Goal: Answer question/provide support: Share knowledge or assist other users

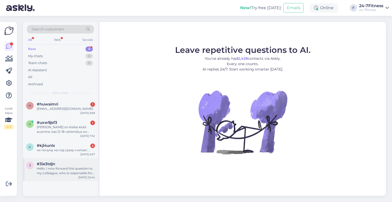
click at [67, 170] on div "Hello, I now forward this question to my colleague, who is responsible for this…" at bounding box center [66, 170] width 58 height 9
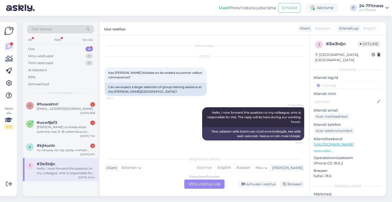
click at [200, 187] on div "Estonian to Estonian Võta vestlus üle" at bounding box center [204, 183] width 40 height 9
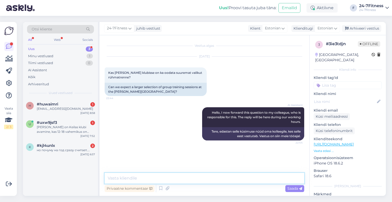
click at [152, 176] on textarea at bounding box center [205, 178] width 200 height 11
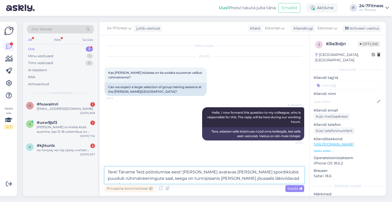
type textarea "Tere! Täname Teid pöördumise eest! [PERSON_NAME] avatavas [PERSON_NAME] spordik…"
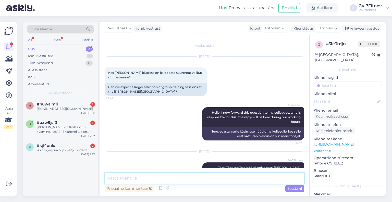
scroll to position [19, 0]
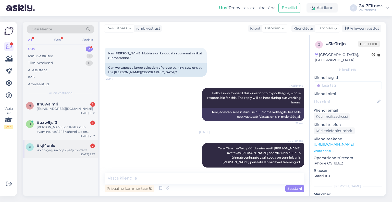
click at [48, 157] on div "k #kjl4unlx 2 но почуму на год сразу считает.... [DATE] 6:57" at bounding box center [60, 149] width 75 height 18
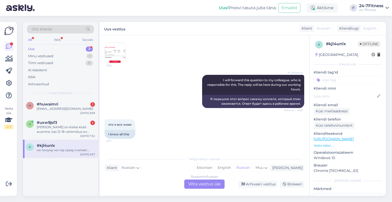
scroll to position [163, 0]
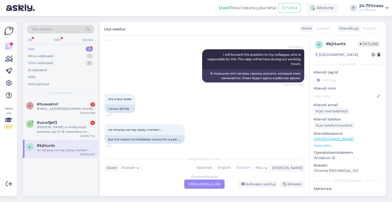
click at [205, 183] on div "Russian to Russian Võta vestlus üle" at bounding box center [204, 183] width 40 height 9
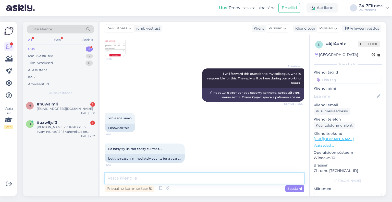
click at [140, 179] on textarea at bounding box center [205, 178] width 200 height 11
paste textarea "Здравствуйте! Пакет групповых тренировок действителен до окончания вашего актив…"
type textarea "Здравствуйте! Пакет групповых тренировок действителен до окончания вашего актив…"
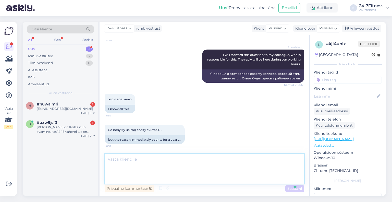
scroll to position [184, 0]
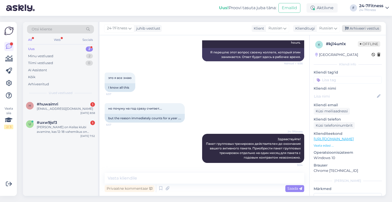
click at [377, 25] on div "Arhiveeri vestlus" at bounding box center [361, 28] width 39 height 7
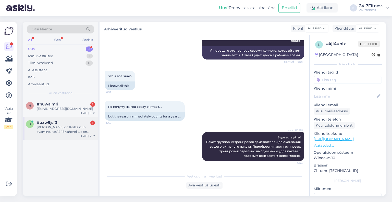
click at [56, 123] on span "#uxw9jsf3" at bounding box center [47, 122] width 20 height 5
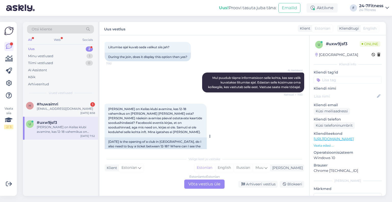
scroll to position [541, 0]
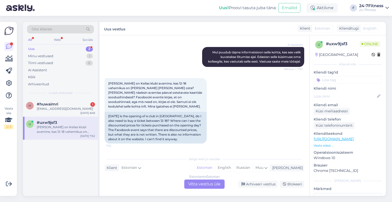
click at [204, 186] on div "Estonian to Estonian Võta vestlus üle" at bounding box center [204, 183] width 40 height 9
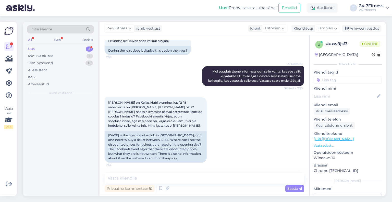
scroll to position [522, 0]
click at [157, 176] on textarea at bounding box center [205, 178] width 200 height 11
type textarea "R"
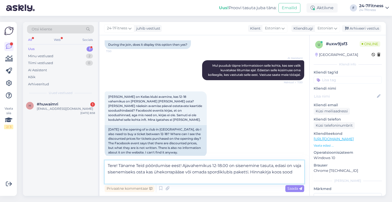
scroll to position [534, 0]
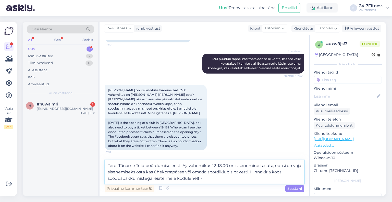
paste textarea "[URL][DOMAIN_NAME]"
type textarea "Tere! Täname Teid pöördumise eest! Ajavahemikus 12-18.00 on sisenemine tasuta, …"
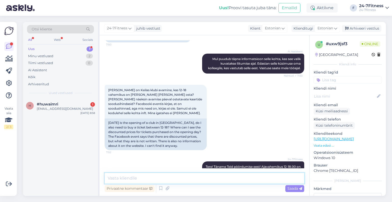
scroll to position [562, 0]
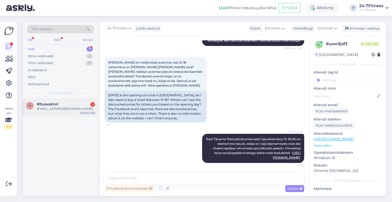
click at [38, 109] on div "[EMAIL_ADDRESS][DOMAIN_NAME]" at bounding box center [66, 108] width 58 height 5
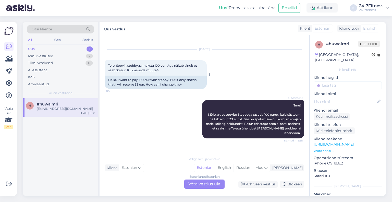
scroll to position [33, 0]
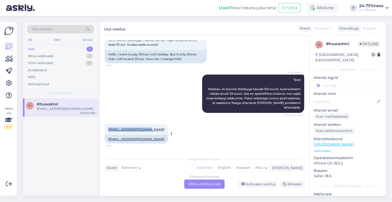
drag, startPoint x: 106, startPoint y: 128, endPoint x: 148, endPoint y: 128, distance: 42.4
click at [148, 128] on div "[EMAIL_ADDRESS][DOMAIN_NAME] 8:58" at bounding box center [137, 129] width 64 height 11
copy link "[EMAIL_ADDRESS][DOMAIN_NAME]"
click at [197, 182] on div "Estonian to Estonian Võta vestlus üle" at bounding box center [204, 183] width 40 height 9
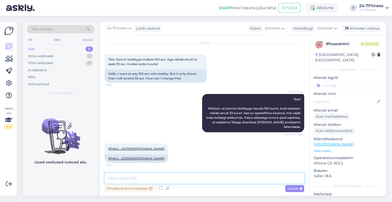
click at [155, 179] on textarea at bounding box center [205, 178] width 200 height 11
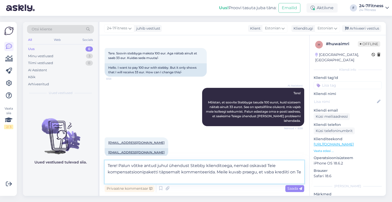
scroll to position [26, 0]
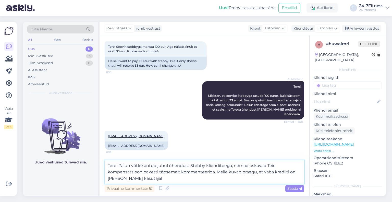
paste textarea "23.03 €"
type textarea "Tere! Palun võtke antud juhul ühendust Stebby klienditoega, nemad oskavad Teie …"
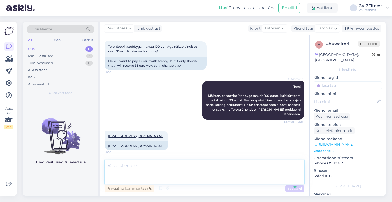
scroll to position [49, 0]
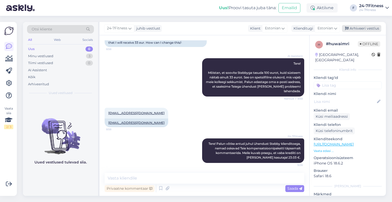
click at [355, 30] on div "Arhiveeri vestlus" at bounding box center [361, 28] width 39 height 7
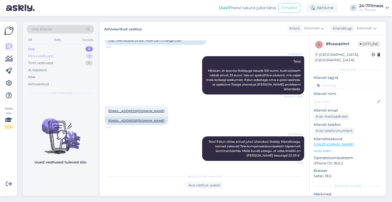
click at [46, 54] on div "Minu vestlused" at bounding box center [40, 56] width 25 height 5
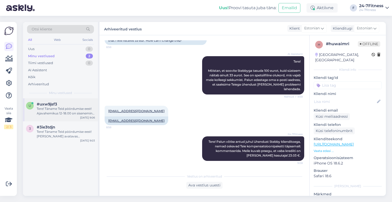
click at [62, 115] on div "Tere! Täname Teid pöördumise eest! Ajavahemikus 12-18.00 on sisenemine tasuta, …" at bounding box center [66, 110] width 58 height 9
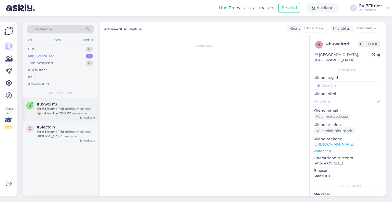
scroll to position [562, 0]
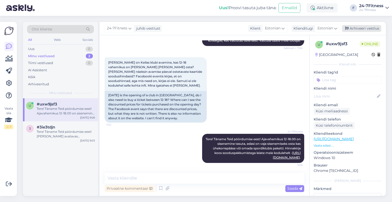
click at [352, 27] on div "Arhiveeri vestlus" at bounding box center [361, 28] width 39 height 7
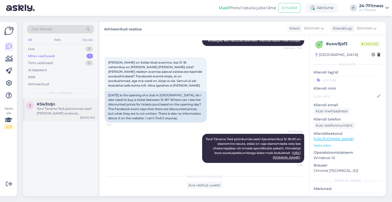
click at [51, 109] on div "Tere! Täname Teid pöördumise eest! [PERSON_NAME] avatavas [PERSON_NAME] spordik…" at bounding box center [66, 110] width 58 height 9
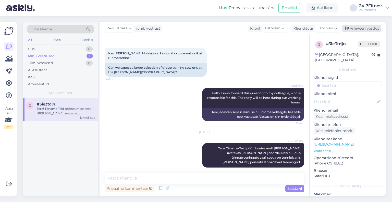
click at [359, 27] on div "Arhiveeri vestlus" at bounding box center [361, 28] width 39 height 7
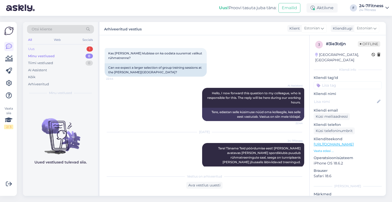
click at [49, 49] on div "Uus 1" at bounding box center [60, 48] width 67 height 7
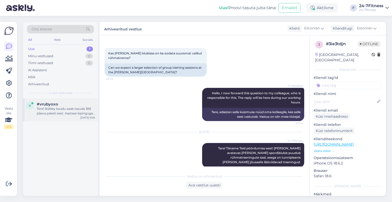
click at [54, 111] on div "Tere! Stebby kaudu saab tasuda 365 päeva paketi eest. Aastase lepinguga paketi …" at bounding box center [66, 110] width 58 height 9
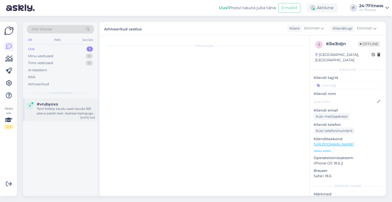
scroll to position [30, 0]
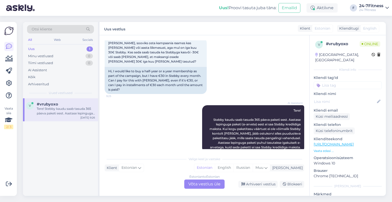
click at [207, 182] on div "Estonian to Estonian Võta vestlus üle" at bounding box center [204, 183] width 40 height 9
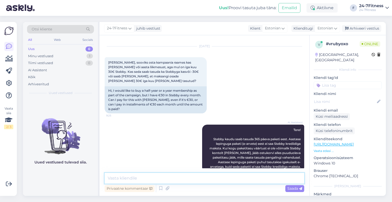
click at [164, 178] on textarea at bounding box center [205, 178] width 200 height 11
type textarea "P"
type textarea "Läbi Stebby paketti ostes peab p"
click at [154, 176] on textarea "Kampaania raames kehtivad hinnad kehtivad" at bounding box center [205, 178] width 200 height 11
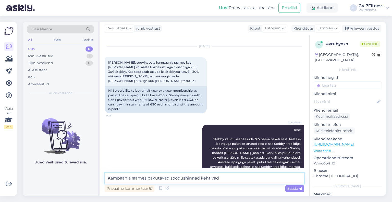
click at [228, 177] on textarea "Kampaania raames pakutavad soodushinnad kehtivad" at bounding box center [205, 178] width 200 height 11
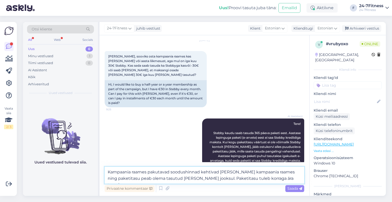
type textarea "Kampaania raames pakutavad soodushinnad kehtivad [PERSON_NAME] kampaania raames…"
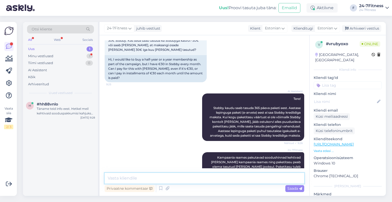
scroll to position [68, 0]
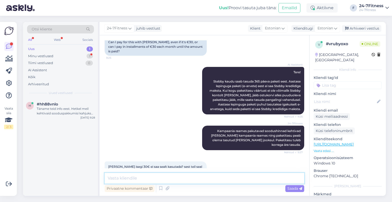
click at [154, 175] on textarea at bounding box center [205, 178] width 200 height 11
type textarea "J"
paste textarea "Spordiklubiga liitumiseks [PERSON_NAME] meie kodulehele [URL][DOMAIN_NAME] ja v…"
type textarea "Saate kasutada enda olemasolevat krediiti. Spordiklubiga liitumiseks [PERSON_NA…"
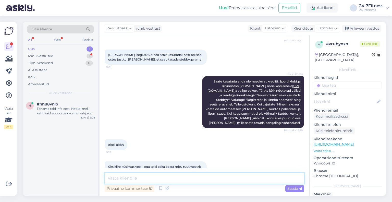
scroll to position [206, 0]
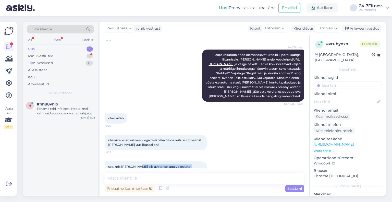
drag, startPoint x: 148, startPoint y: 156, endPoint x: 135, endPoint y: 153, distance: 13.3
click at [135, 161] on div "see, mis [PERSON_NAME] siis avatakse, aga vb oskate [PERSON_NAME] kevade [PERSO…" at bounding box center [156, 168] width 102 height 15
click at [135, 165] on span "see, mis [PERSON_NAME] siis avatakse, aga vb oskate [PERSON_NAME] kevade [PERSO…" at bounding box center [149, 169] width 83 height 8
drag, startPoint x: 139, startPoint y: 158, endPoint x: 138, endPoint y: 154, distance: 4.0
click at [138, 161] on div "see, mis [PERSON_NAME] siis avatakse, aga vb oskate [PERSON_NAME] kevade [PERSO…" at bounding box center [156, 168] width 102 height 15
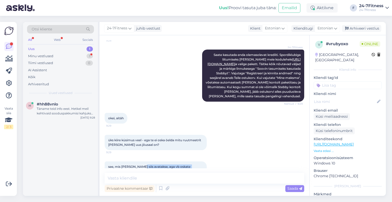
click at [138, 165] on span "see, mis [PERSON_NAME] siis avatakse, aga vb oskate [PERSON_NAME] kevade [PERSO…" at bounding box center [149, 169] width 83 height 8
click at [137, 176] on textarea at bounding box center [205, 178] width 200 height 11
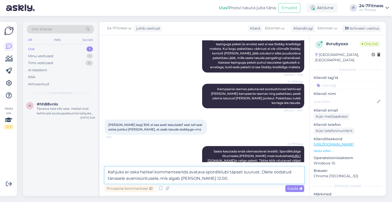
scroll to position [212, 0]
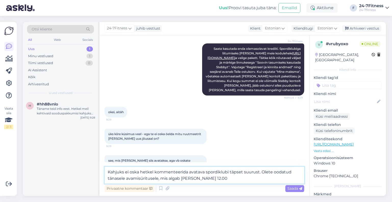
type textarea "Kahjuks ei oska hetkel kommenteerida avatava spordiklubi täpset suurust. Olete …"
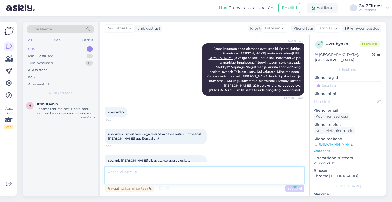
scroll to position [237, 0]
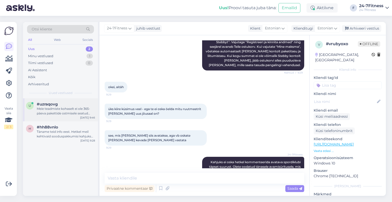
click at [66, 117] on div "u #uzraqovg Meie teadmiste kohaselt ei ole 365-päeva pakettide ostmisele seatud…" at bounding box center [60, 109] width 75 height 23
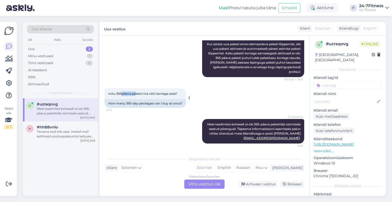
drag, startPoint x: 121, startPoint y: 94, endPoint x: 137, endPoint y: 95, distance: 15.6
click at [137, 95] on span "mitu 365päeva paketti ma võin korraga osta?" at bounding box center [142, 94] width 69 height 4
click at [196, 185] on div "Estonian to Estonian Võta vestlus üle" at bounding box center [204, 183] width 40 height 9
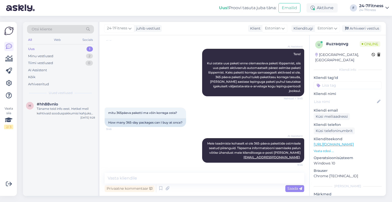
scroll to position [77, 0]
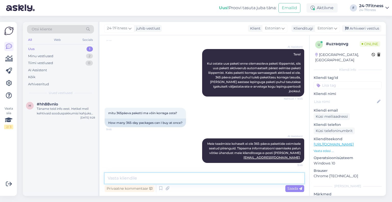
click at [148, 175] on textarea at bounding box center [205, 178] width 200 height 11
type textarea "T"
type textarea "Kinnitame, et pakettide ostmisele ei ole piirangut."
click at [290, 188] on span "Saada" at bounding box center [294, 188] width 15 height 5
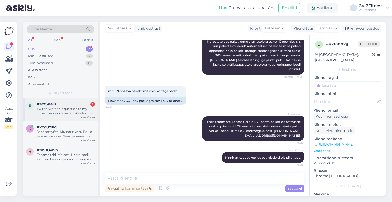
click at [56, 102] on div "#exf5aeiu 1" at bounding box center [66, 104] width 58 height 5
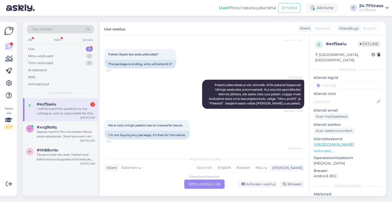
scroll to position [214, 0]
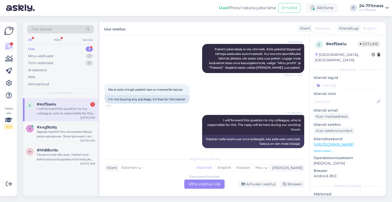
click at [193, 187] on div "Estonian to Estonian Võta vestlus üle" at bounding box center [204, 183] width 40 height 9
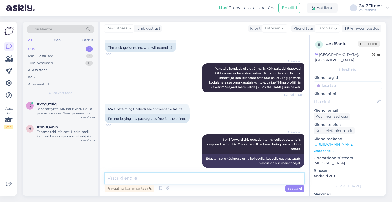
click at [147, 175] on textarea at bounding box center [205, 178] width 200 height 11
type textarea "Tere! Palun saatke [PERSON_NAME] nimi või isikukood, et saaksime Teid aidata."
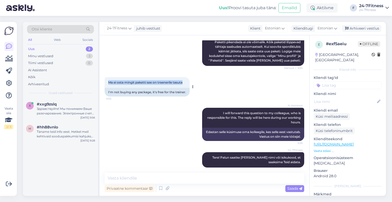
drag, startPoint x: 184, startPoint y: 78, endPoint x: 108, endPoint y: 75, distance: 76.1
click at [108, 77] on div "Ma ei osta mingit paketti see on treenerile tasuta 9:56" at bounding box center [147, 82] width 85 height 11
copy span "Ma ei osta mingit paketti see on treenerile tasuta"
click at [250, 155] on div "24-7Fitness Tere! Palun saatke [PERSON_NAME] nimi või isikukood, et saaksime Te…" at bounding box center [253, 159] width 102 height 15
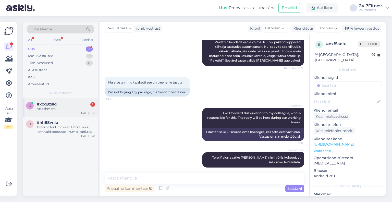
click at [52, 113] on div "x #xxg9zslq 1 Attachment [DATE] 9:56" at bounding box center [60, 107] width 75 height 18
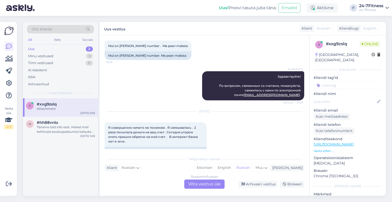
scroll to position [0, 0]
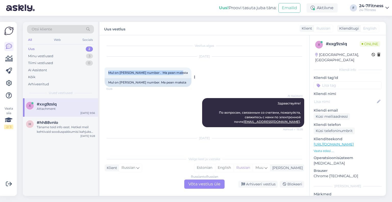
drag, startPoint x: 176, startPoint y: 74, endPoint x: 106, endPoint y: 74, distance: 69.9
click at [106, 74] on div "Mul on [PERSON_NAME] number . Ma pean maksta 15:28" at bounding box center [148, 72] width 87 height 11
copy span "Mul on [PERSON_NAME] number . Ma pean maksta"
click at [129, 81] on div "Mul on [PERSON_NAME] number. Ma pean maksta" at bounding box center [148, 82] width 87 height 9
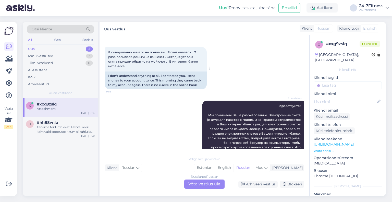
scroll to position [77, 0]
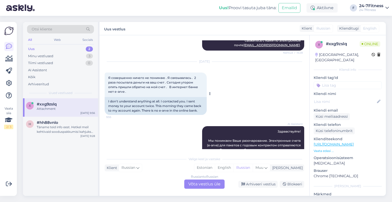
drag, startPoint x: 130, startPoint y: 90, endPoint x: 130, endPoint y: 83, distance: 6.7
click at [130, 83] on div "Я совершенно ничего не понимаю . Я связывалась . 2 раза посылала деньги на ваш …" at bounding box center [156, 84] width 102 height 24
click at [130, 83] on span "Я совершенно ничего не понимаю . Я связывалась . 2 раза посылала деньги на ваш …" at bounding box center [153, 85] width 91 height 18
drag, startPoint x: 130, startPoint y: 83, endPoint x: 130, endPoint y: 90, distance: 6.9
click at [130, 89] on div "Я совершенно ничего не понимаю . Я связывалась . 2 раза посылала деньги на ваш …" at bounding box center [156, 84] width 102 height 24
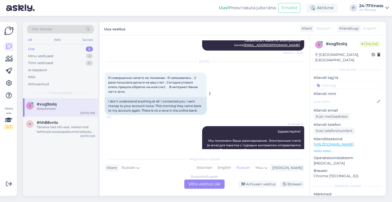
click at [130, 90] on div "Я совершенно ничего не понимаю . Я связывалась . 2 раза посылала деньги на ваш …" at bounding box center [156, 84] width 102 height 24
click at [129, 92] on div "Я совершенно ничего не понимаю . Я связывалась . 2 раза посылала деньги на ваш …" at bounding box center [156, 84] width 102 height 24
drag, startPoint x: 130, startPoint y: 92, endPoint x: 128, endPoint y: 88, distance: 4.6
click at [128, 88] on div "Я совершенно ничего не понимаю . Я связывалась . 2 раза посылала деньги на ваш …" at bounding box center [156, 84] width 102 height 24
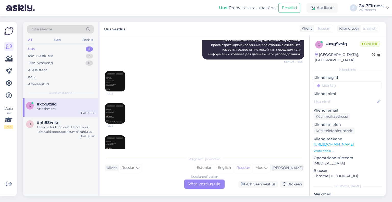
scroll to position [230, 0]
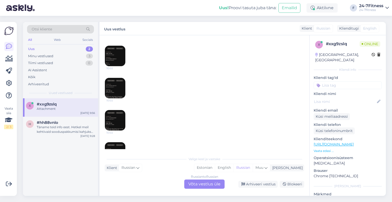
click at [119, 54] on img at bounding box center [115, 56] width 20 height 20
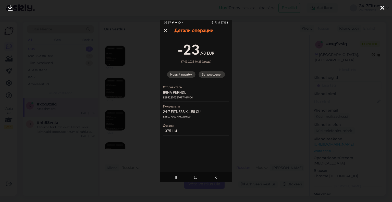
click at [293, 77] on div at bounding box center [196, 101] width 392 height 202
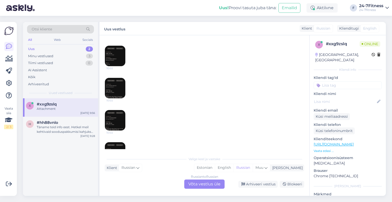
scroll to position [281, 0]
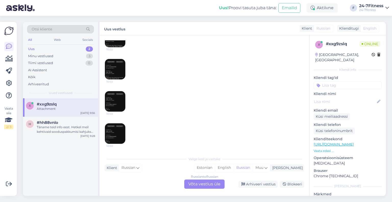
click at [114, 135] on img at bounding box center [115, 133] width 20 height 20
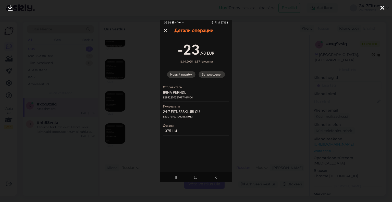
click at [145, 96] on div at bounding box center [196, 101] width 392 height 202
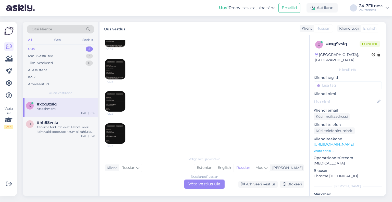
click at [198, 186] on div "Russian to Russian Võta vestlus üle" at bounding box center [204, 183] width 40 height 9
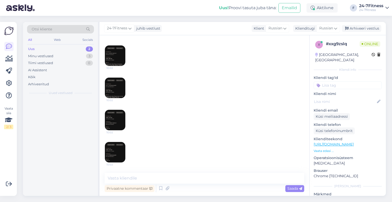
scroll to position [261, 0]
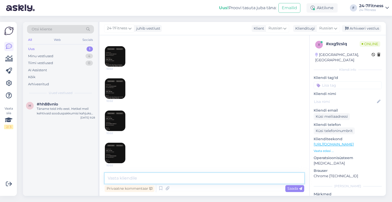
click at [139, 181] on textarea at bounding box center [205, 178] width 200 height 11
paste textarea "Loremipsumdo! Sitamet co adipiscing! Elits doeiusmo temp, inc utlaboreet dolore…"
type textarea "Loremipsumdo! Sitamet co adipiscing! Elits doeiusmo temp, inc utlaboreet dolore…"
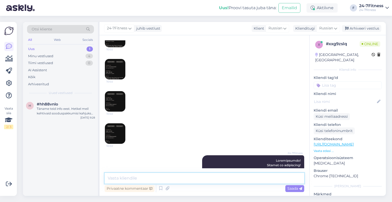
scroll to position [0, 0]
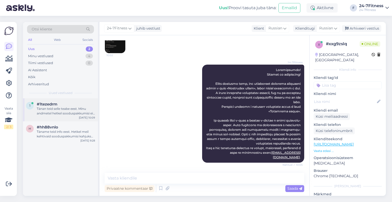
click at [57, 109] on div "Tänan teid selle teabe eest. Minu andmetel hetkel sooduspakkumisi ei ole, kuid …" at bounding box center [66, 110] width 58 height 9
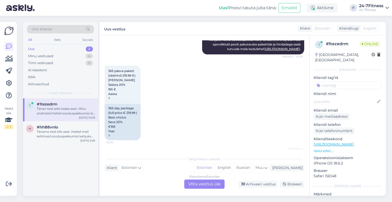
scroll to position [153, 0]
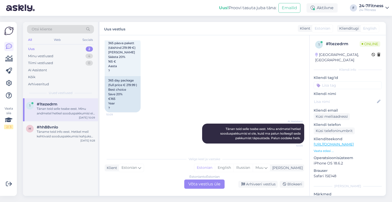
click at [194, 182] on div "Estonian to Estonian Võta vestlus üle" at bounding box center [204, 183] width 40 height 9
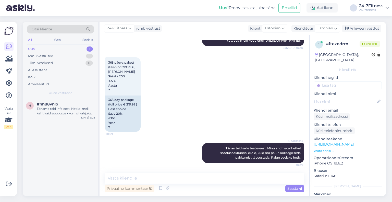
click at [142, 172] on div "Vestlus algas [DATE] Tere, 10:07 Hello, AI Assistent Tere! Kuidas saan teid [PE…" at bounding box center [205, 115] width 210 height 161
click at [142, 173] on textarea at bounding box center [205, 178] width 200 height 11
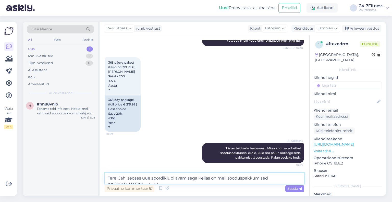
scroll to position [140, 0]
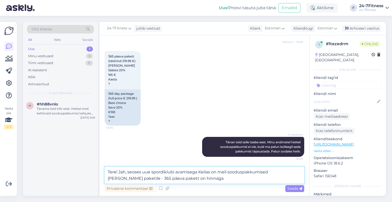
paste textarea "165 €"
paste textarea "99.99 €"
type textarea "Tere! Jah, seoses uue spordiklubi avamisega Keilas on meil sooduspakkumised [PE…"
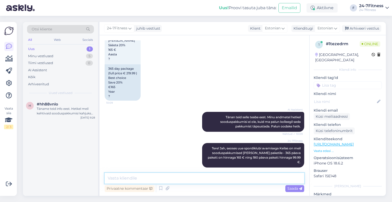
scroll to position [191, 0]
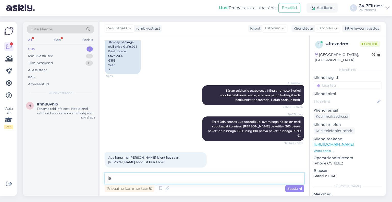
type textarea "j"
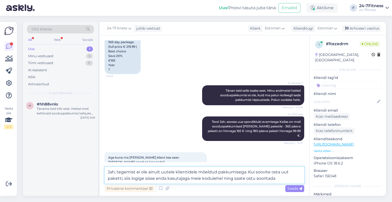
type textarea "Jah, tegemist ei ole ainult uutele klientidele mõeldud pakkumisega. Kui soovite…"
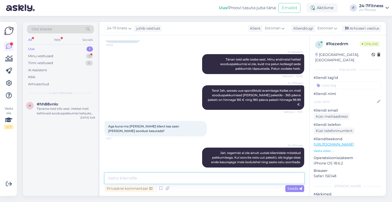
scroll to position [244, 0]
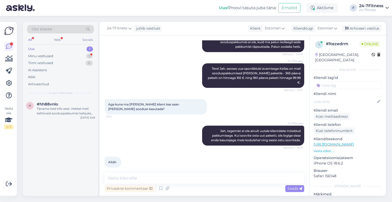
click at [235, 120] on div "24-7Fitness Jah, tegemist ei ole ainult uutele klientidele mõeldud pakkumisega.…" at bounding box center [205, 135] width 200 height 31
click at [234, 131] on span "Jah, tegemist ei ole ainult uutele klientidele mõeldud pakkumisega. Kui soovite…" at bounding box center [256, 135] width 90 height 13
click at [48, 55] on div "Minu vestlused" at bounding box center [40, 56] width 25 height 5
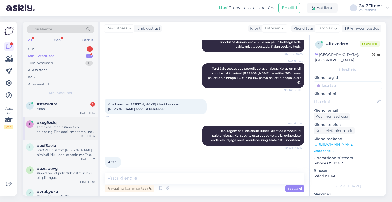
click at [47, 127] on div at bounding box center [66, 129] width 58 height 9
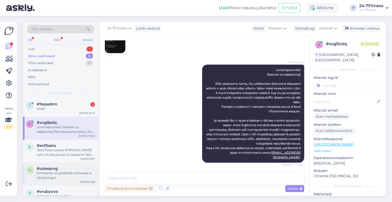
click at [53, 177] on div "Kinnitame, et pakettide ostmisele ei ole piirangut." at bounding box center [66, 175] width 58 height 9
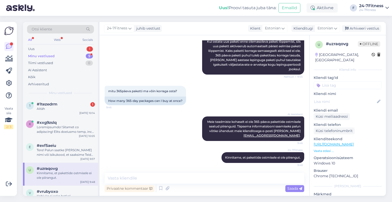
click at [359, 24] on div "24-7Fitness juhib vestlust Klient Estonian Klienditugi Estonian Arhiveeri vestl…" at bounding box center [243, 28] width 286 height 13
click at [359, 27] on div "Arhiveeri vestlus" at bounding box center [361, 28] width 39 height 7
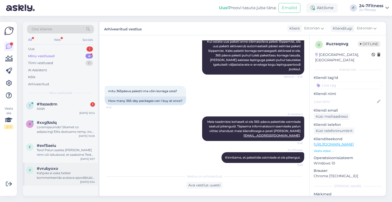
click at [52, 174] on div "Kahjuks ei oska hetkel kommenteerida avatava spordiklubi täpset suurust. Olete …" at bounding box center [66, 175] width 58 height 9
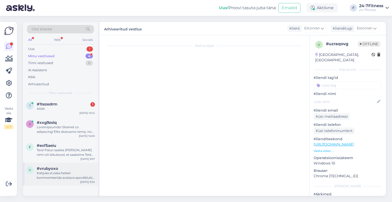
scroll to position [237, 0]
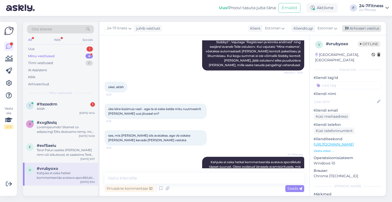
click at [345, 28] on div "Arhiveeri vestlus" at bounding box center [361, 28] width 39 height 7
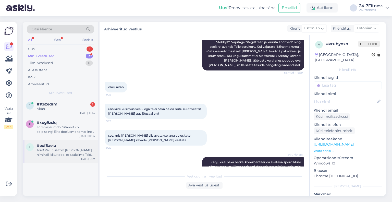
click at [69, 158] on div "e #exf5aeiu Tere! Palun saatke [PERSON_NAME] nimi või isikukood, et saaksime Te…" at bounding box center [60, 151] width 75 height 23
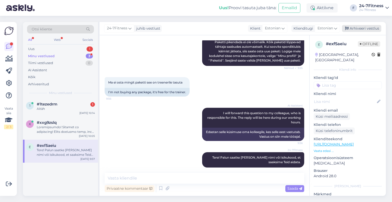
click at [349, 27] on div "Arhiveeri vestlus" at bounding box center [361, 28] width 39 height 7
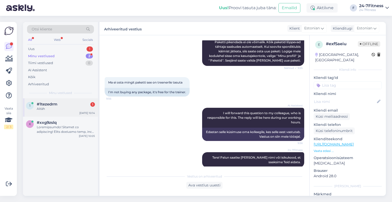
click at [54, 110] on div "Aitäh" at bounding box center [66, 108] width 58 height 5
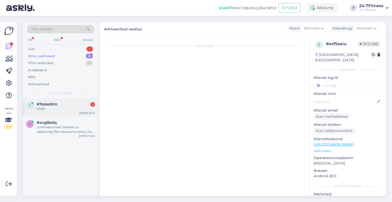
scroll to position [244, 0]
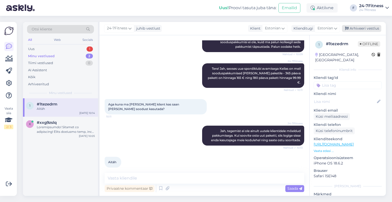
click at [362, 31] on div "Arhiveeri vestlus" at bounding box center [361, 28] width 39 height 7
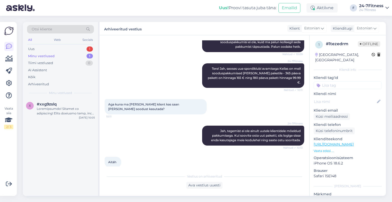
drag, startPoint x: 64, startPoint y: 54, endPoint x: 64, endPoint y: 51, distance: 2.9
click at [64, 54] on div "Minu vestlused 1" at bounding box center [60, 56] width 67 height 7
click at [64, 51] on div "Uus 1" at bounding box center [60, 48] width 67 height 7
click at [67, 114] on div "Täname teid info eest. Hetkel meil kehtivaid sooduspakkumisi kahjuks veel pakku…" at bounding box center [66, 110] width 58 height 9
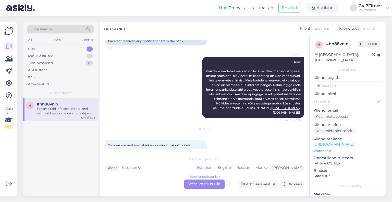
scroll to position [262, 0]
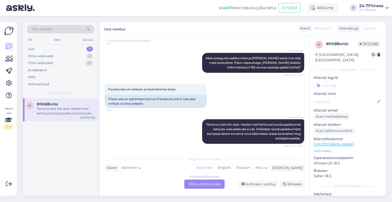
click at [198, 180] on div "Estonian to Estonian Võta vestlus üle" at bounding box center [204, 183] width 40 height 9
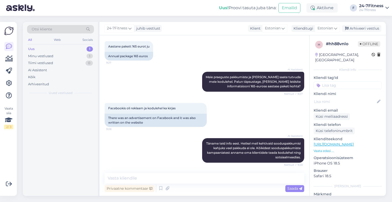
scroll to position [396, 0]
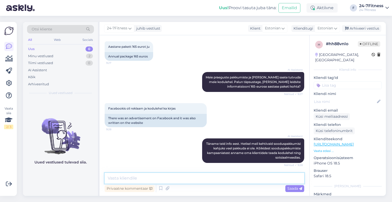
click at [171, 175] on textarea at bounding box center [205, 178] width 200 height 11
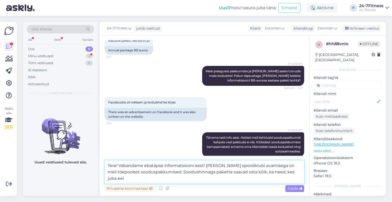
scroll to position [408, 0]
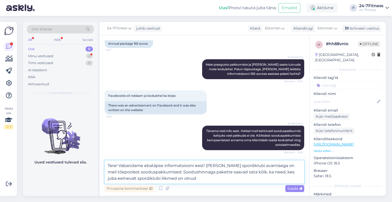
type textarea "Tere! Vabandame ebatäpse informatsiooni eest! [PERSON_NAME] spordiklubi avamise…"
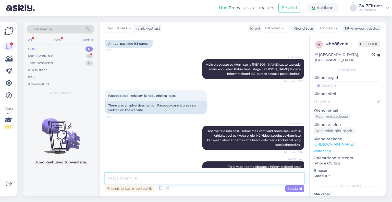
scroll to position [436, 0]
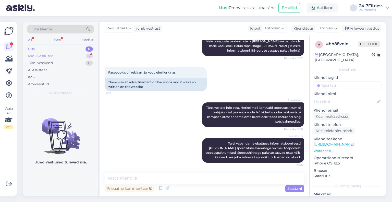
click at [44, 54] on div "Minu vestlused" at bounding box center [40, 56] width 25 height 5
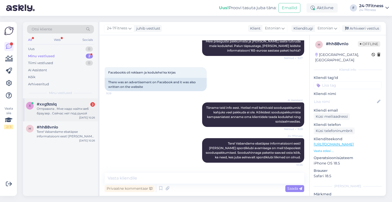
click at [51, 100] on div "x #xxg9zslq 2 Отправила . Мне надо найти веб браузер . Сейчас нет под рукой [DA…" at bounding box center [60, 109] width 75 height 23
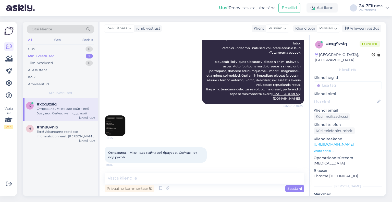
scroll to position [434, 0]
click at [119, 127] on img at bounding box center [115, 125] width 20 height 20
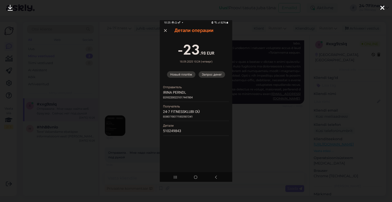
click at [139, 119] on div at bounding box center [196, 101] width 392 height 202
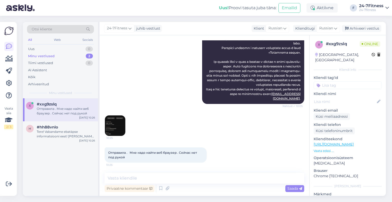
click at [121, 125] on img at bounding box center [115, 125] width 20 height 20
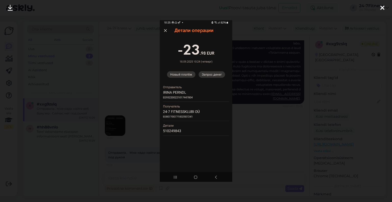
click at [153, 91] on div at bounding box center [196, 101] width 392 height 202
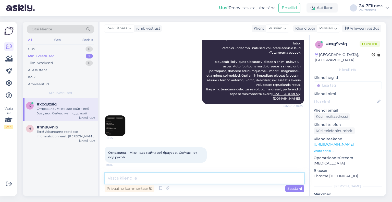
click at [149, 174] on textarea at bounding box center [205, 178] width 200 height 11
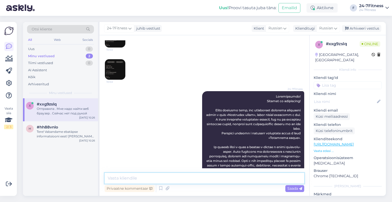
scroll to position [332, 0]
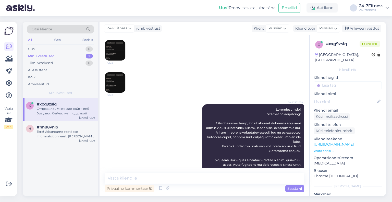
click at [116, 89] on img at bounding box center [115, 82] width 20 height 20
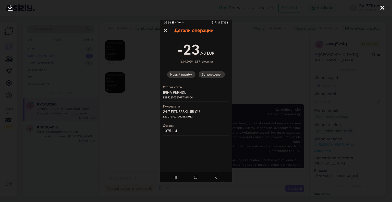
click at [269, 75] on div at bounding box center [196, 101] width 392 height 202
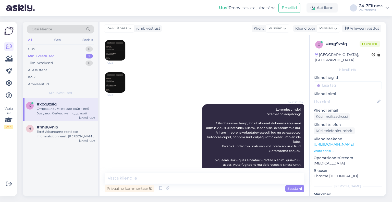
click at [116, 46] on img at bounding box center [115, 50] width 20 height 20
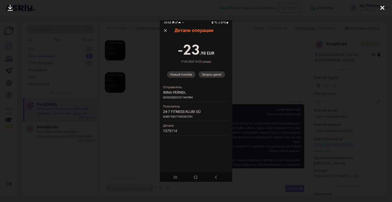
click at [143, 93] on div at bounding box center [196, 101] width 392 height 202
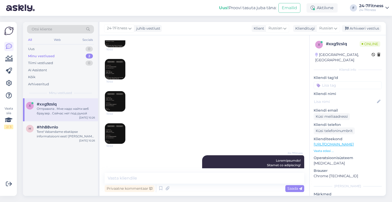
scroll to position [281, 0]
click at [119, 73] on img at bounding box center [115, 69] width 20 height 20
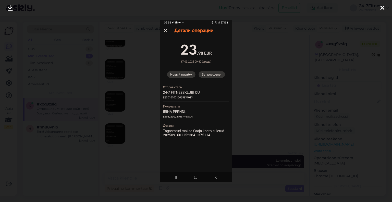
click at [133, 88] on div at bounding box center [196, 101] width 392 height 202
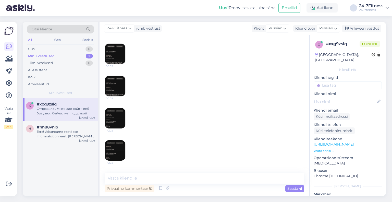
scroll to position [255, 0]
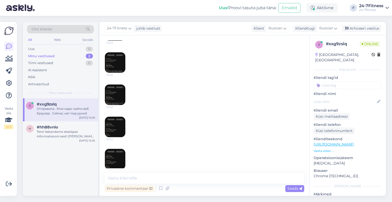
click at [117, 58] on img at bounding box center [115, 62] width 20 height 20
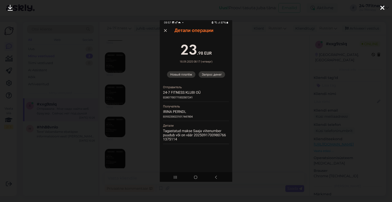
click at [150, 73] on div at bounding box center [196, 101] width 392 height 202
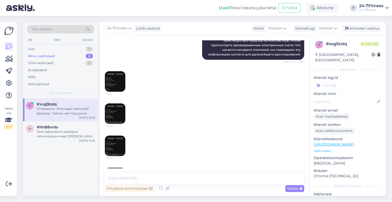
scroll to position [179, 0]
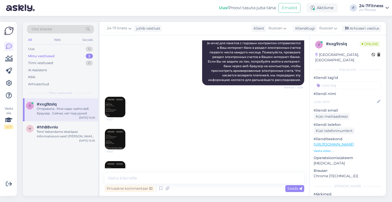
click at [118, 101] on img at bounding box center [115, 107] width 20 height 20
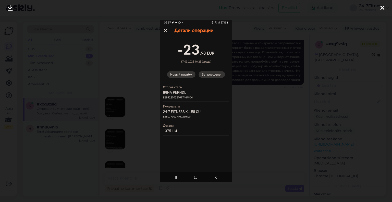
click at [127, 78] on div at bounding box center [196, 101] width 392 height 202
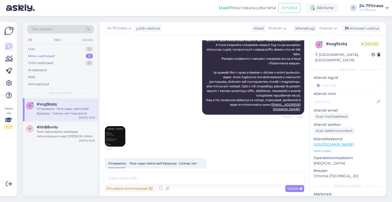
scroll to position [434, 0]
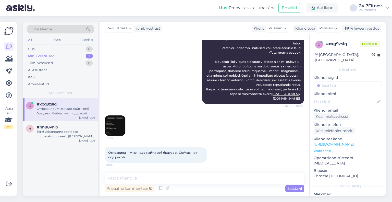
click at [124, 120] on img at bounding box center [115, 125] width 20 height 20
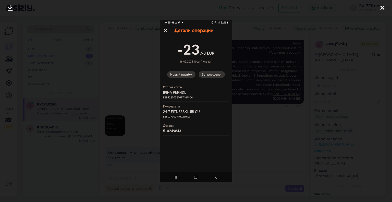
click at [127, 105] on div at bounding box center [196, 101] width 392 height 202
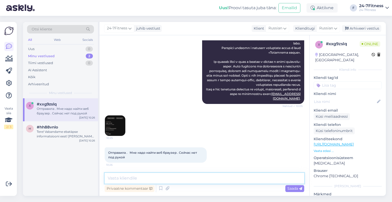
click at [141, 176] on textarea at bounding box center [205, 178] width 200 height 11
paste textarea "К сожалению, мы видим, что вы всё же указали номер счёта в пояснении, а не в по…"
type textarea "К сожалению, мы видим, что вы всё же указали номер счёта в пояснении, а не в по…"
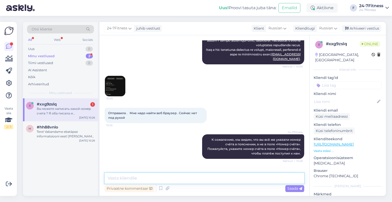
scroll to position [496, 0]
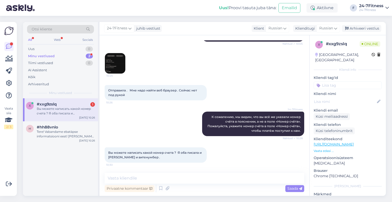
click at [118, 71] on img at bounding box center [115, 63] width 20 height 20
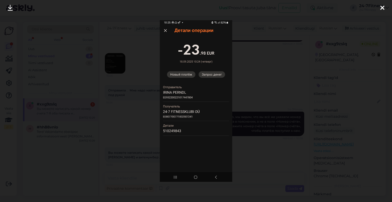
click at [132, 98] on div at bounding box center [196, 101] width 392 height 202
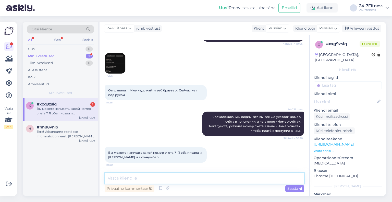
click at [143, 175] on textarea at bounding box center [205, 178] width 200 height 11
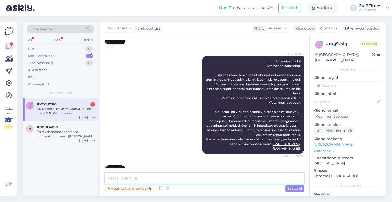
scroll to position [343, 0]
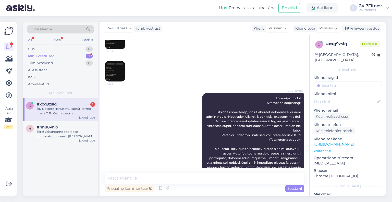
click at [119, 73] on img at bounding box center [115, 71] width 20 height 20
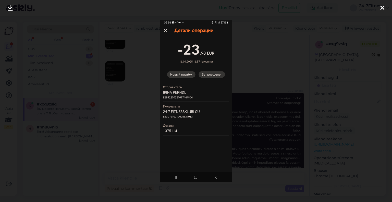
click at [132, 115] on div at bounding box center [196, 101] width 392 height 202
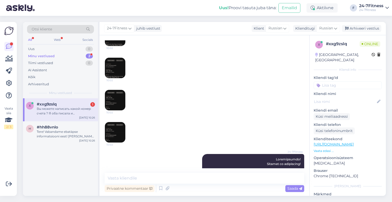
scroll to position [266, 0]
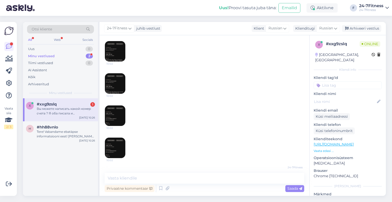
click at [121, 108] on img at bounding box center [115, 115] width 20 height 20
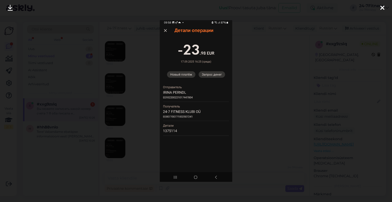
click at [139, 100] on div at bounding box center [196, 101] width 392 height 202
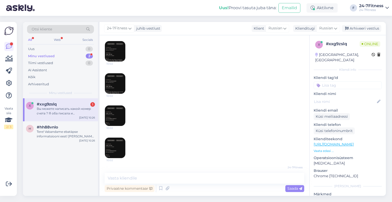
click at [117, 77] on img at bounding box center [115, 83] width 20 height 20
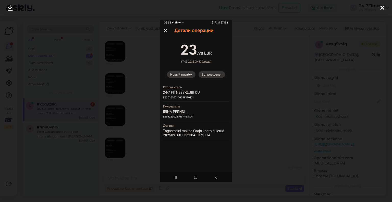
click at [127, 73] on div at bounding box center [196, 101] width 392 height 202
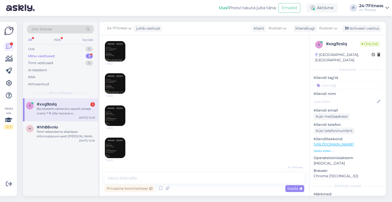
click at [117, 90] on img at bounding box center [115, 83] width 20 height 20
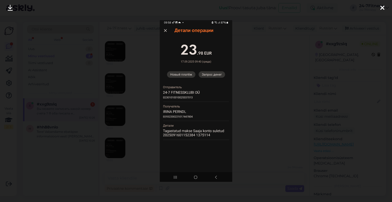
click at [140, 98] on div at bounding box center [196, 101] width 392 height 202
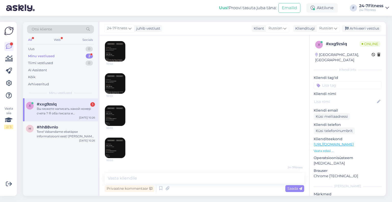
click at [117, 145] on img at bounding box center [115, 148] width 20 height 20
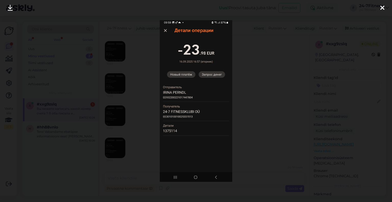
click at [134, 119] on div at bounding box center [196, 101] width 392 height 202
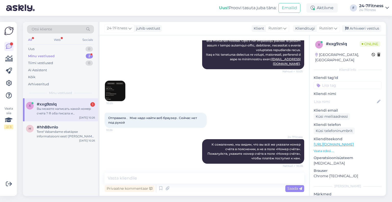
scroll to position [496, 0]
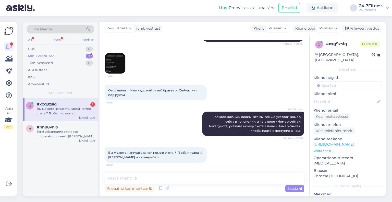
click at [121, 56] on img at bounding box center [115, 63] width 20 height 20
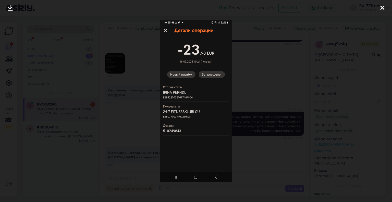
click at [127, 95] on div at bounding box center [196, 101] width 392 height 202
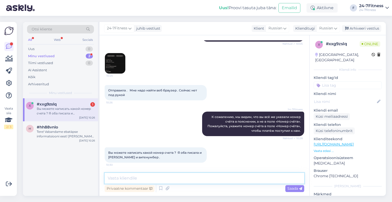
click at [121, 177] on textarea at bounding box center [205, 178] width 200 height 11
paste textarea "Номер нашего текущего счёта: LHV [FINANCIAL_ID]. Сделайте перевод на этот счёт …"
type textarea "Номер нашего текущего счёта: LHV [FINANCIAL_ID]. Сделайте перевод на этот счёт …"
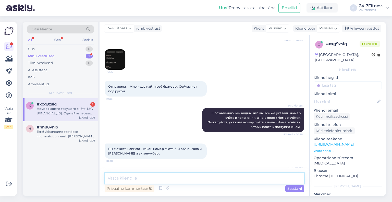
scroll to position [541, 0]
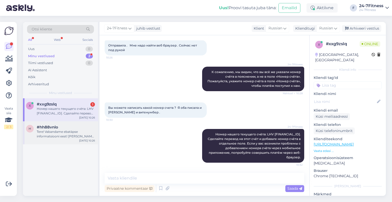
click at [54, 132] on div "Tere! Vabandame ebatäpse informatsiooni eest! [PERSON_NAME] spordiklubi avamise…" at bounding box center [66, 133] width 58 height 9
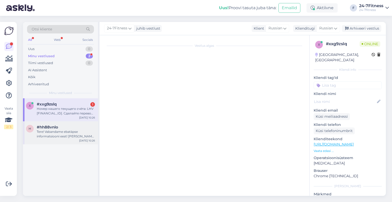
scroll to position [436, 0]
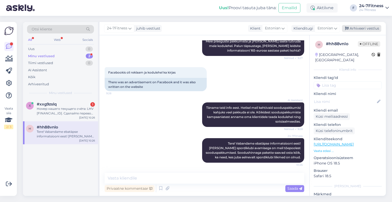
click at [360, 28] on div "Arhiveeri vestlus" at bounding box center [361, 28] width 39 height 7
